Goal: Task Accomplishment & Management: Use online tool/utility

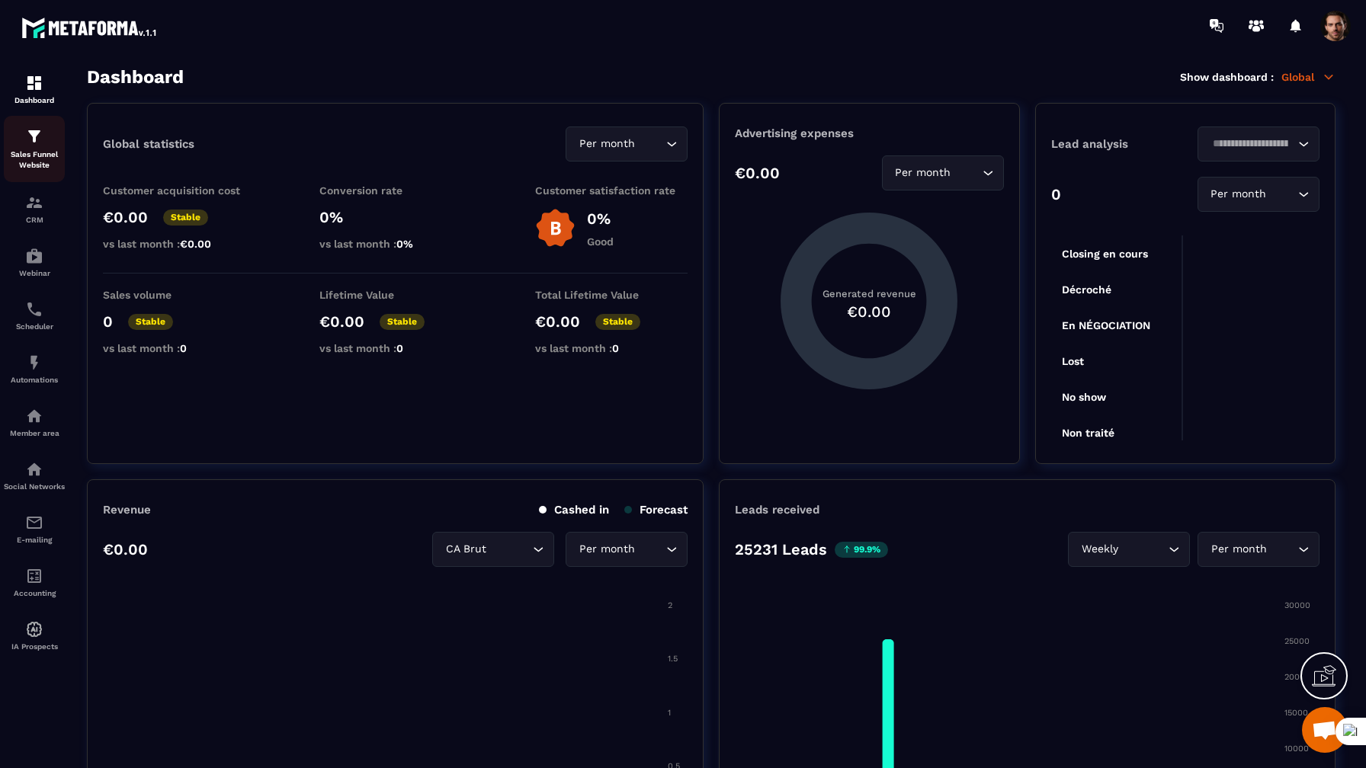
click at [45, 143] on div "Sales Funnel Website" at bounding box center [34, 148] width 61 height 43
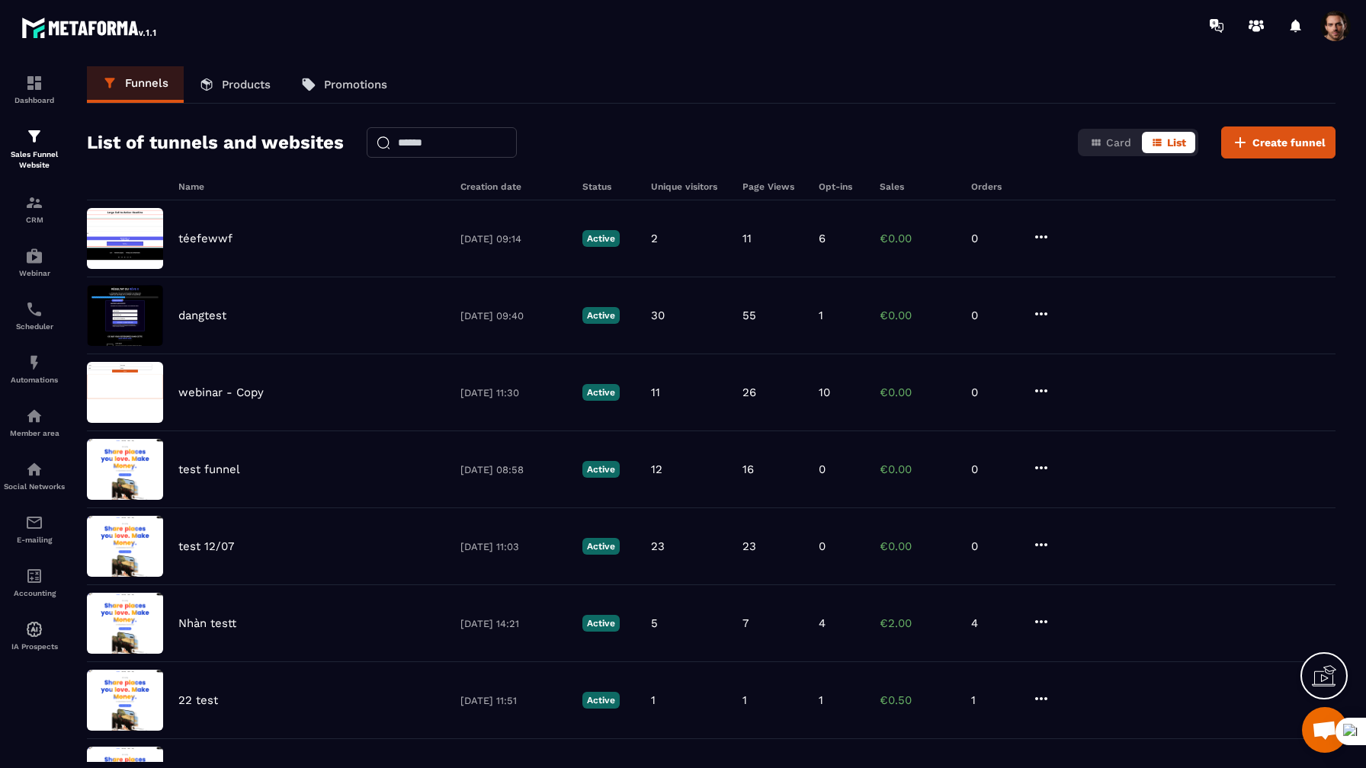
click at [1337, 24] on span at bounding box center [1335, 26] width 30 height 30
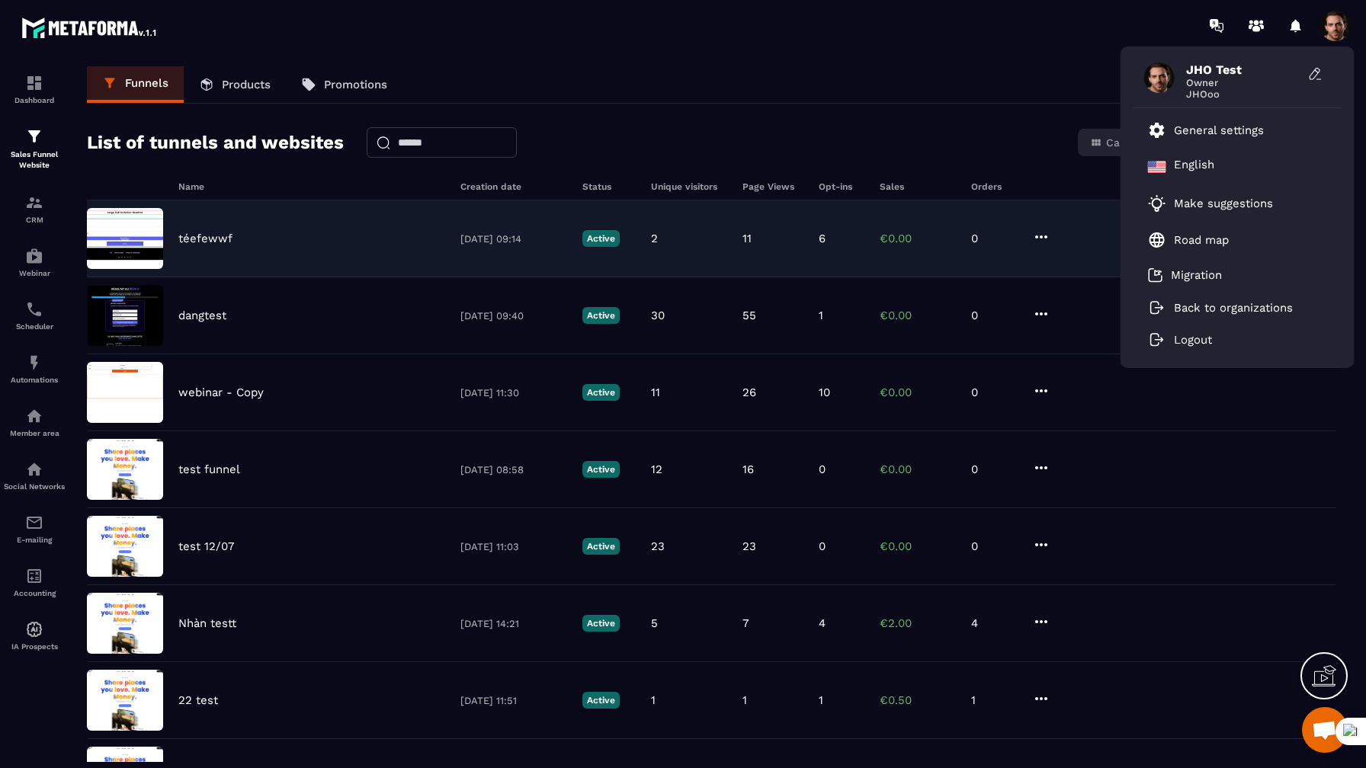
click at [282, 231] on div "téefewwf [DATE] 09:14 Active 2 11 6 €0.00 0" at bounding box center [711, 239] width 1249 height 77
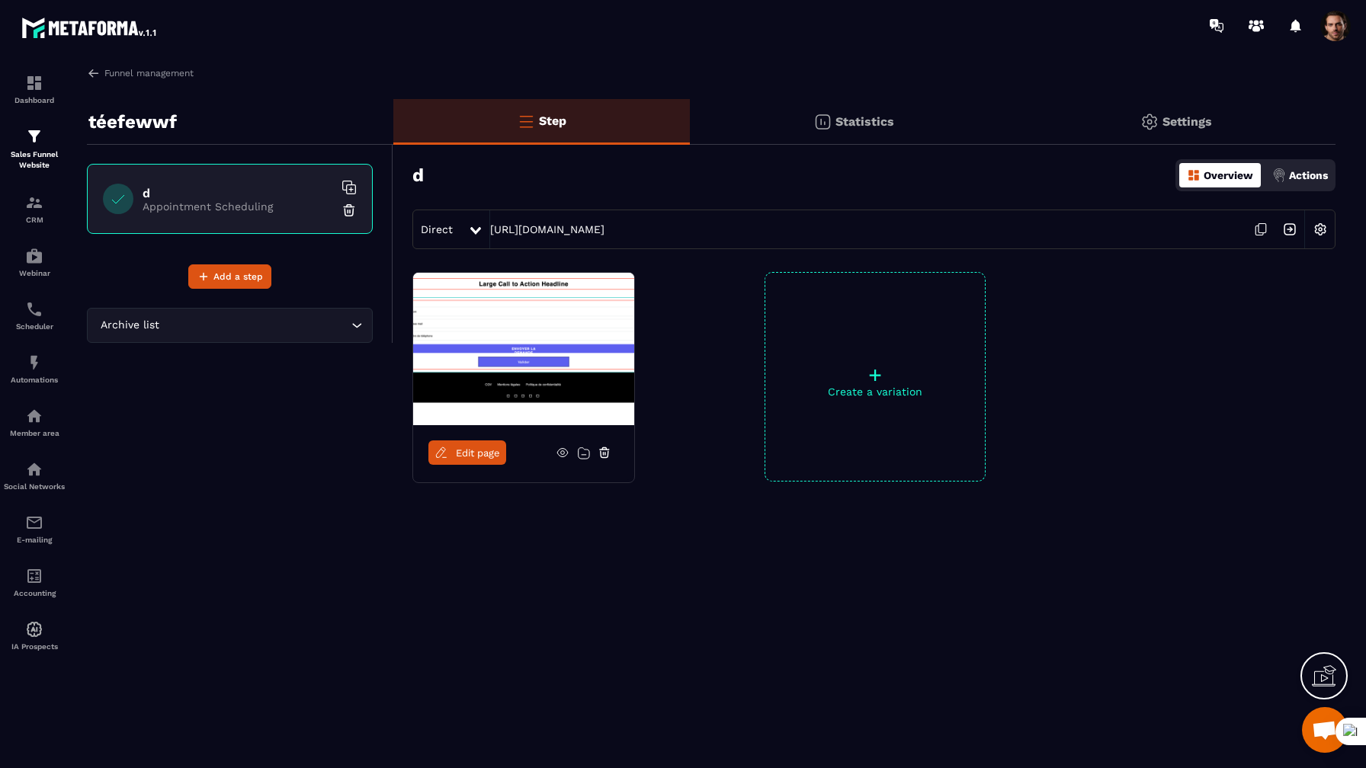
click at [470, 449] on span "Edit page" at bounding box center [478, 453] width 44 height 11
